Goal: Task Accomplishment & Management: Use online tool/utility

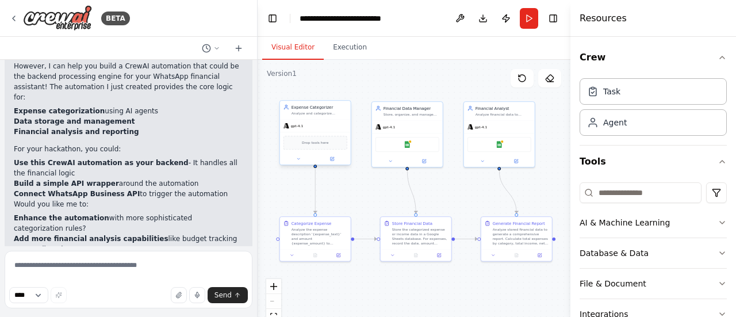
click at [336, 121] on div "gpt-4.1" at bounding box center [315, 126] width 71 height 13
click at [664, 119] on div "Agent" at bounding box center [653, 122] width 147 height 26
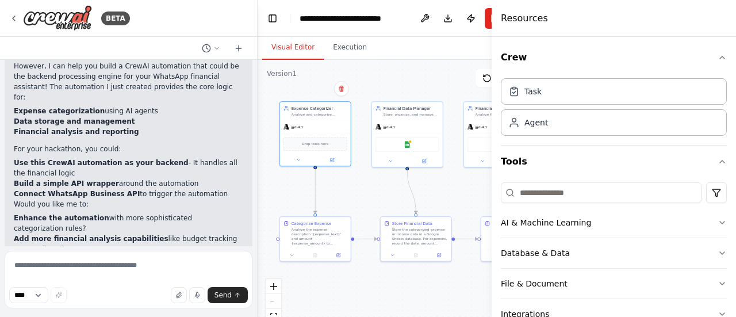
drag, startPoint x: 574, startPoint y: 147, endPoint x: 489, endPoint y: 146, distance: 85.7
click at [492, 146] on div at bounding box center [494, 158] width 5 height 317
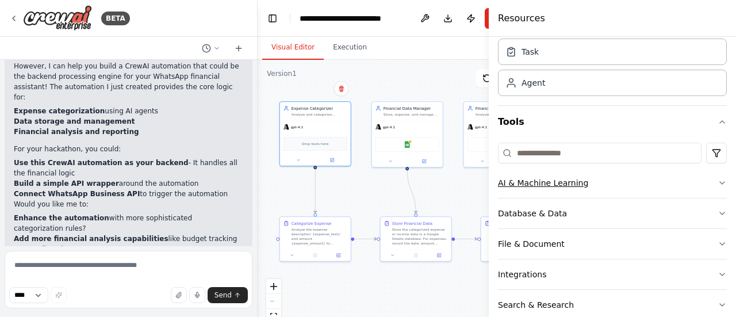
scroll to position [58, 0]
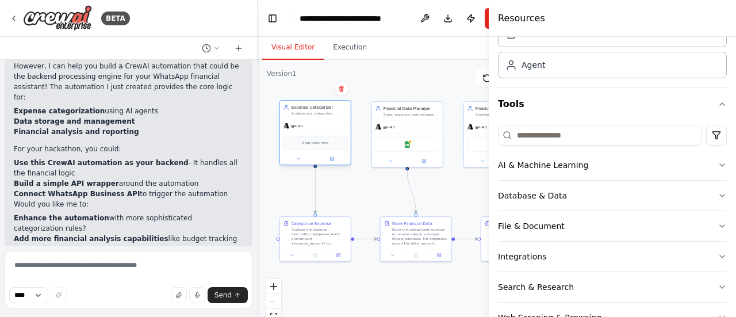
click at [313, 120] on div "gpt-4.1" at bounding box center [315, 126] width 71 height 13
click at [319, 141] on span "Drop tools here" at bounding box center [315, 143] width 26 height 6
click at [319, 133] on div "Drop tools here" at bounding box center [315, 142] width 71 height 21
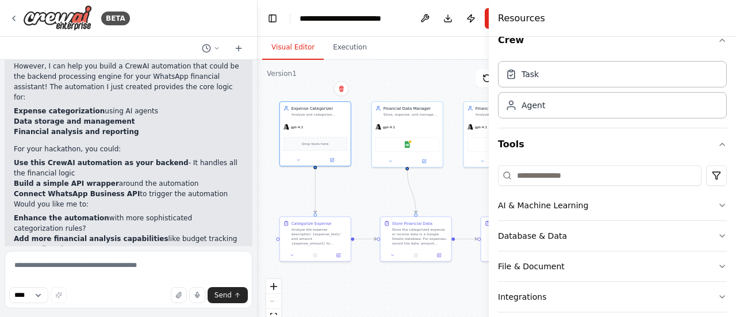
scroll to position [0, 0]
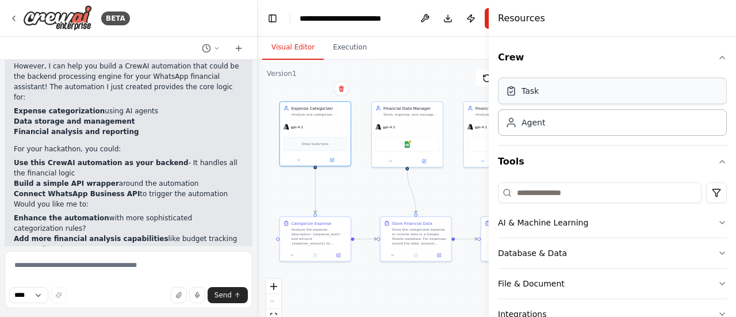
click at [599, 94] on div "Task" at bounding box center [612, 91] width 229 height 26
click at [719, 67] on div "Crew Task Agent Tools AI & Machine Learning Database & Data File & Document Int…" at bounding box center [612, 177] width 247 height 280
click at [718, 58] on icon "button" at bounding box center [722, 57] width 9 height 9
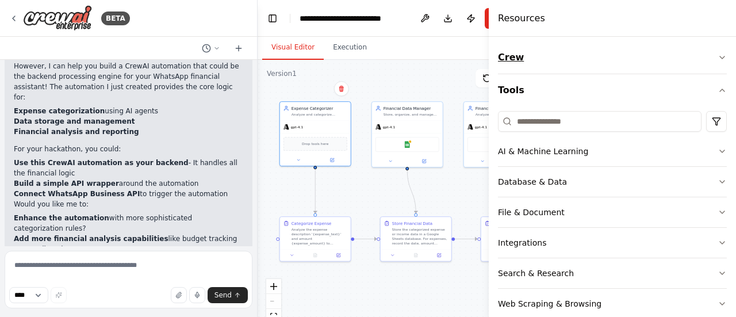
click at [718, 58] on icon "button" at bounding box center [722, 57] width 9 height 9
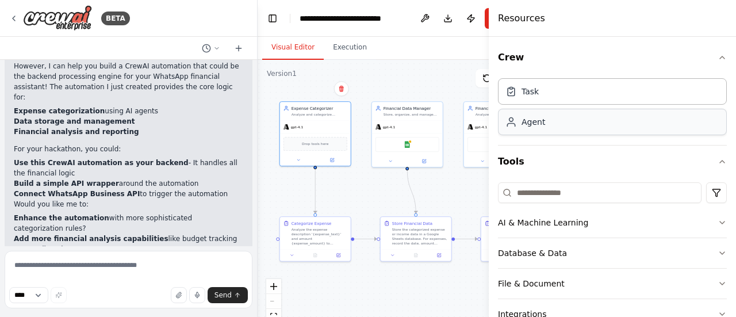
click at [596, 117] on div "Agent" at bounding box center [612, 122] width 229 height 26
click at [330, 131] on div "gpt-4.1" at bounding box center [315, 126] width 71 height 13
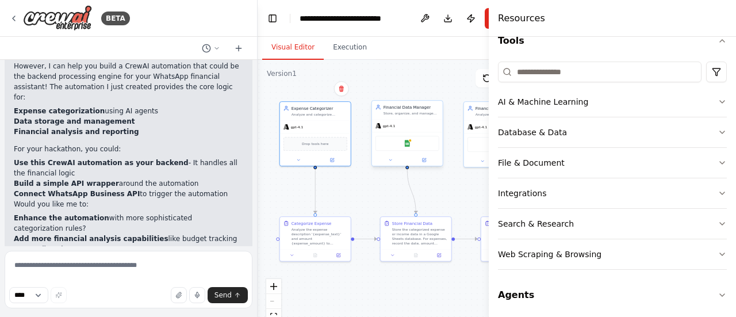
scroll to position [122, 0]
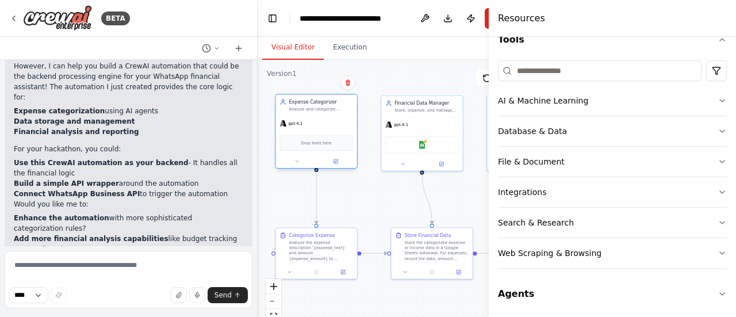
click at [308, 143] on span "Drop tools here" at bounding box center [316, 143] width 30 height 6
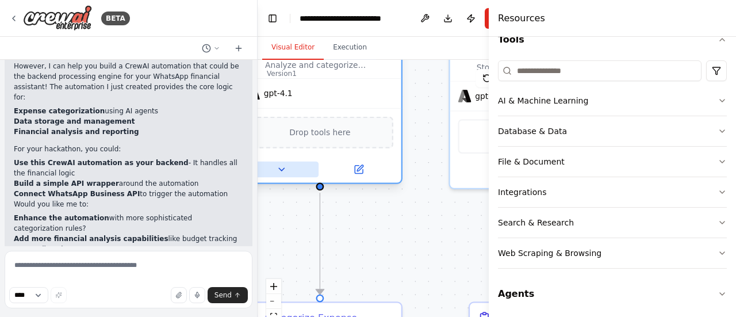
click at [283, 167] on icon at bounding box center [281, 169] width 10 height 10
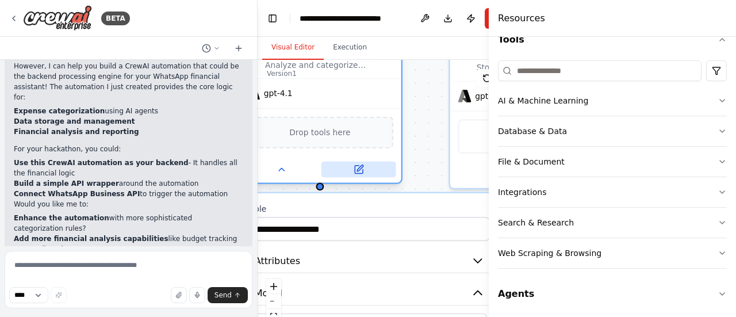
click at [354, 170] on icon at bounding box center [358, 169] width 10 height 10
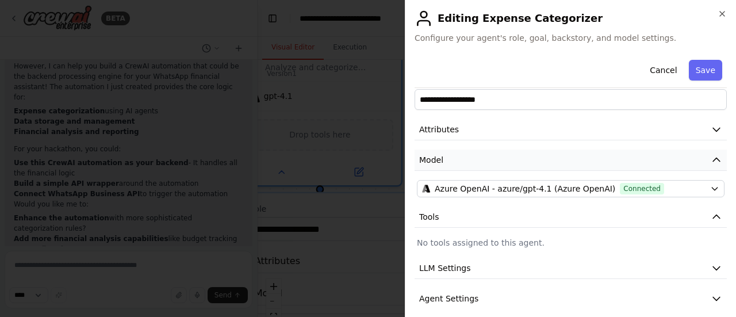
scroll to position [1, 0]
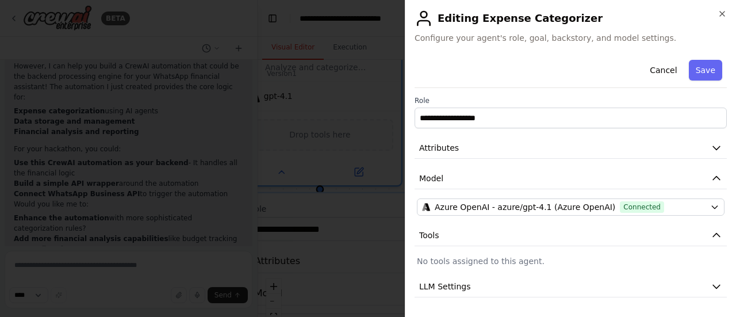
click at [711, 191] on div "**********" at bounding box center [571, 206] width 312 height 304
click at [711, 179] on icon "button" at bounding box center [717, 179] width 12 height 12
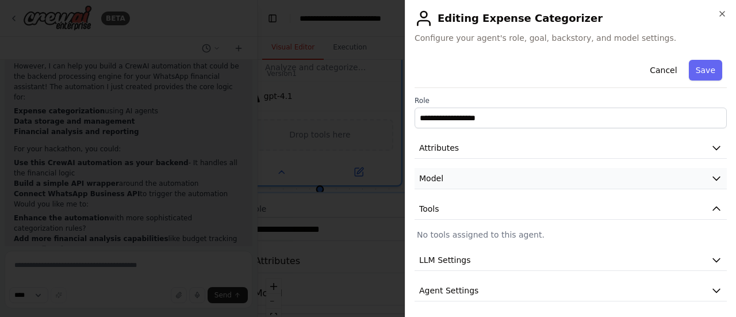
click at [711, 179] on icon "button" at bounding box center [717, 179] width 12 height 12
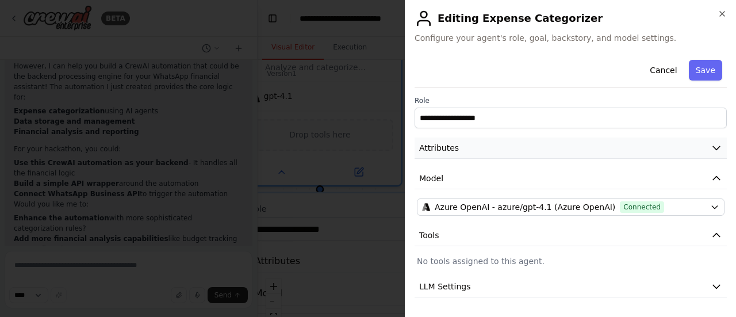
click at [705, 140] on button "Attributes" at bounding box center [571, 147] width 312 height 21
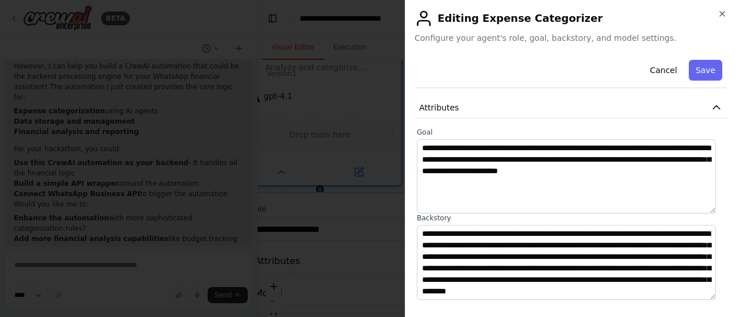
scroll to position [59, 0]
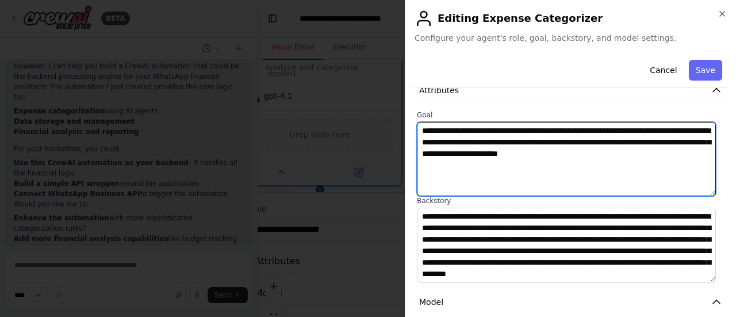
click at [566, 167] on textarea "**********" at bounding box center [566, 159] width 299 height 74
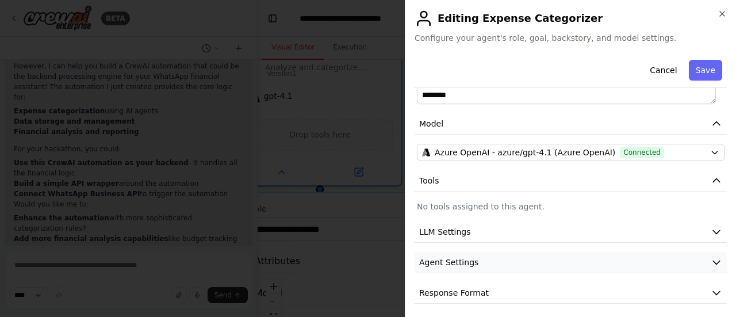
scroll to position [240, 0]
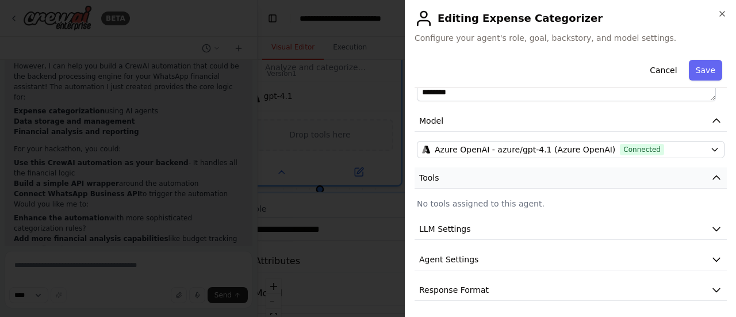
click at [582, 182] on button "Tools" at bounding box center [571, 177] width 312 height 21
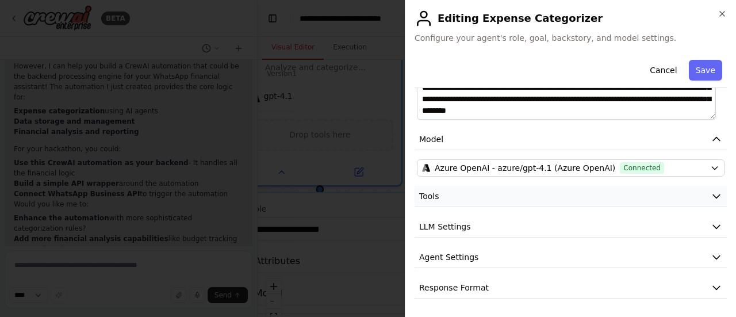
scroll to position [219, 0]
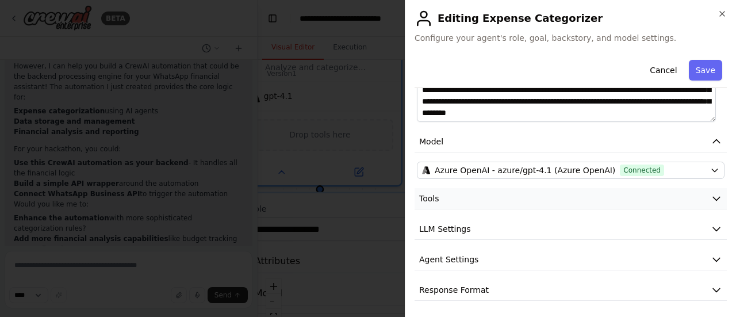
click at [591, 200] on button "Tools" at bounding box center [571, 198] width 312 height 21
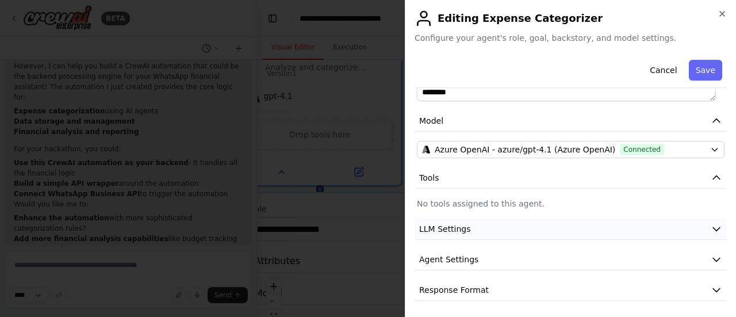
click at [581, 232] on button "LLM Settings" at bounding box center [571, 229] width 312 height 21
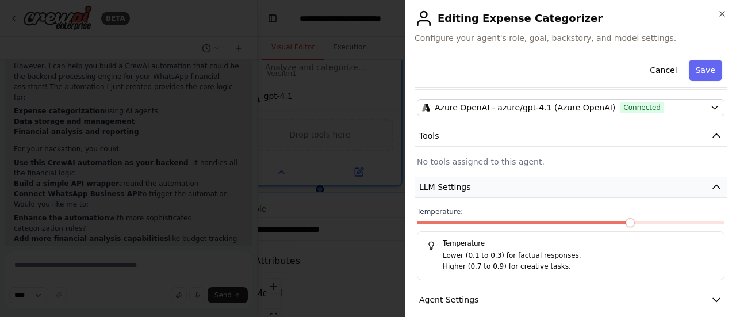
scroll to position [322, 0]
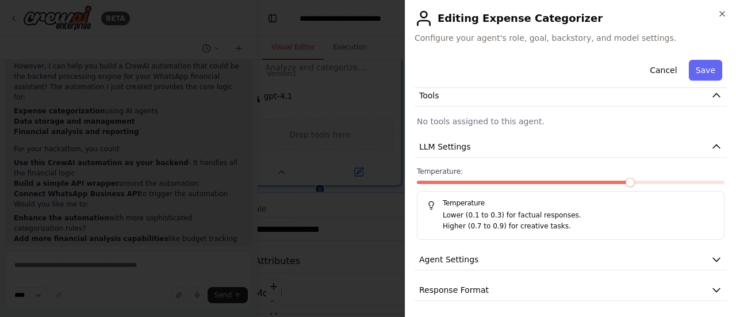
click at [575, 162] on div "**********" at bounding box center [571, 17] width 312 height 568
click at [566, 256] on button "Agent Settings" at bounding box center [571, 259] width 312 height 21
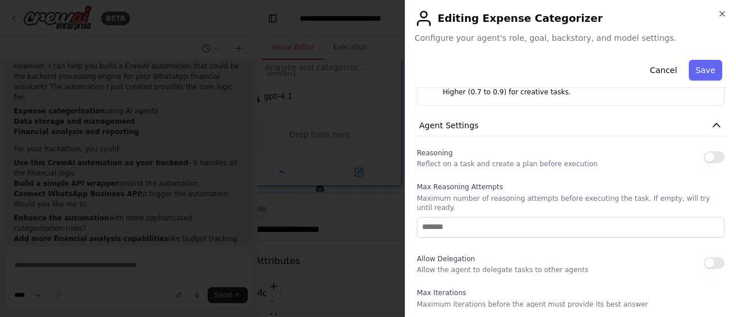
scroll to position [437, 0]
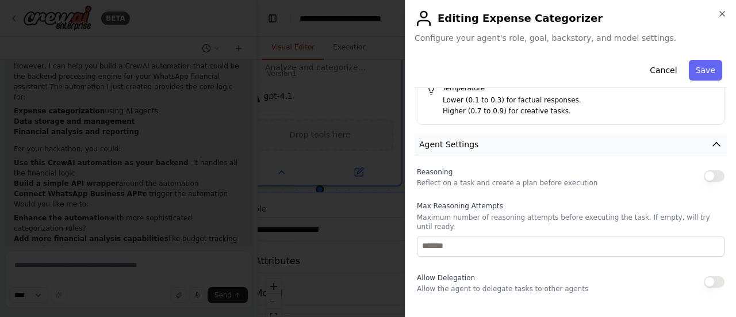
click at [536, 148] on button "Agent Settings" at bounding box center [571, 144] width 312 height 21
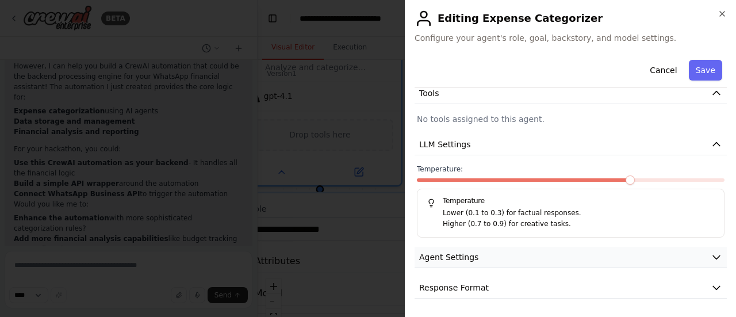
scroll to position [322, 0]
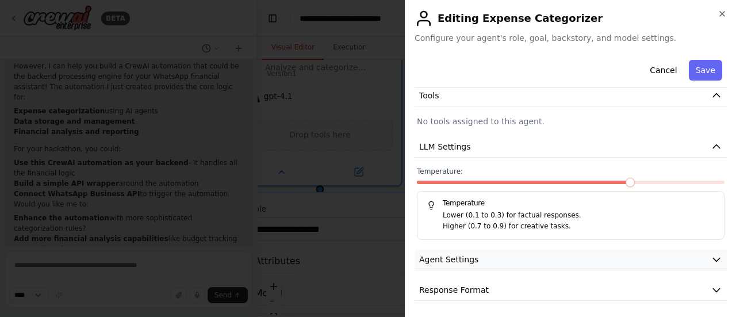
click at [542, 250] on button "Agent Settings" at bounding box center [571, 259] width 312 height 21
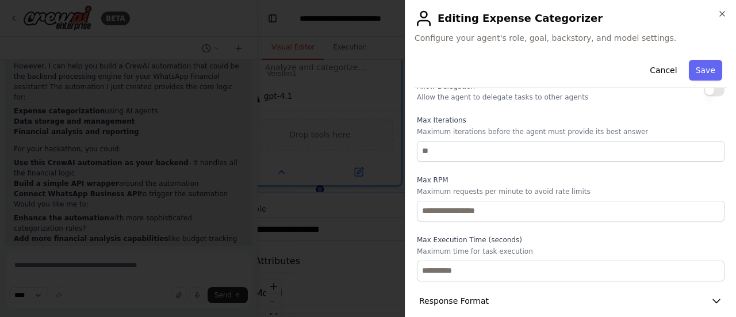
scroll to position [630, 0]
click at [547, 289] on button "Response Format" at bounding box center [571, 299] width 312 height 21
click at [550, 289] on button "Response Format" at bounding box center [571, 299] width 312 height 21
click at [559, 289] on button "Response Format" at bounding box center [571, 299] width 312 height 21
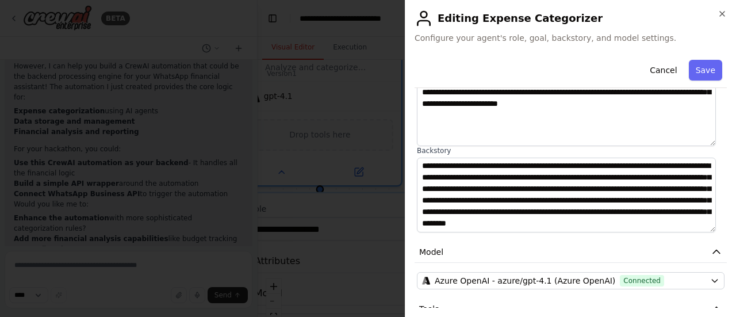
scroll to position [0, 0]
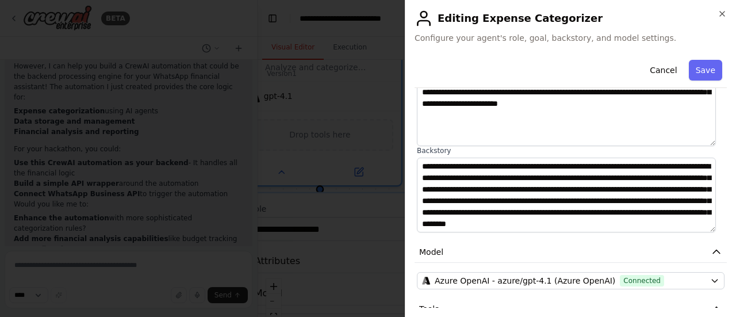
click at [723, 8] on div "**********" at bounding box center [570, 158] width 331 height 317
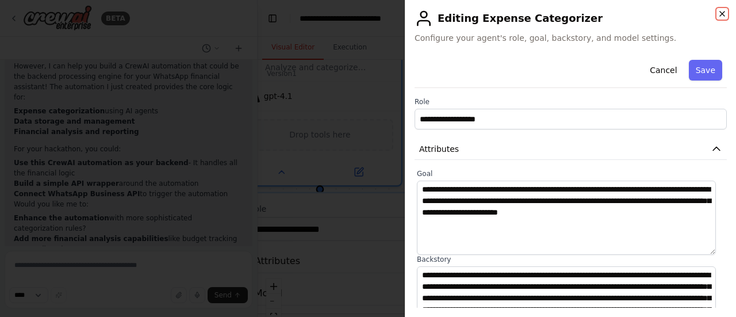
click at [726, 12] on icon "button" at bounding box center [722, 13] width 9 height 9
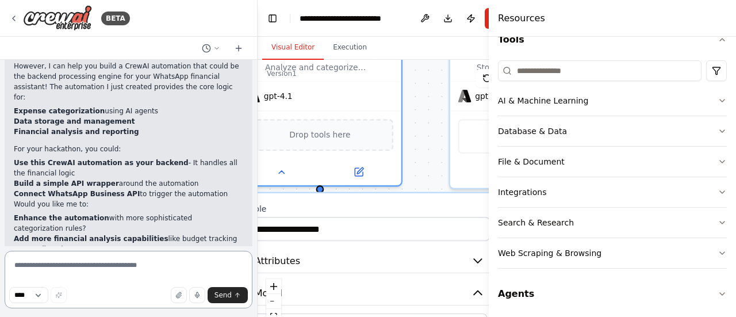
click at [133, 269] on textarea at bounding box center [129, 280] width 248 height 58
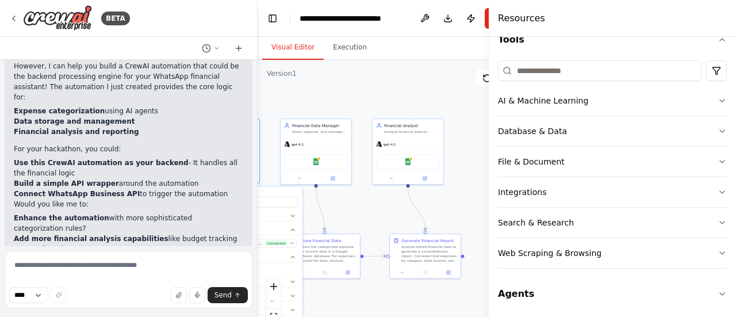
drag, startPoint x: 405, startPoint y: 82, endPoint x: 300, endPoint y: 44, distance: 112.4
click at [281, 79] on div "**********" at bounding box center [397, 204] width 278 height 288
click at [346, 40] on button "Execution" at bounding box center [350, 48] width 52 height 24
